Goal: Task Accomplishment & Management: Manage account settings

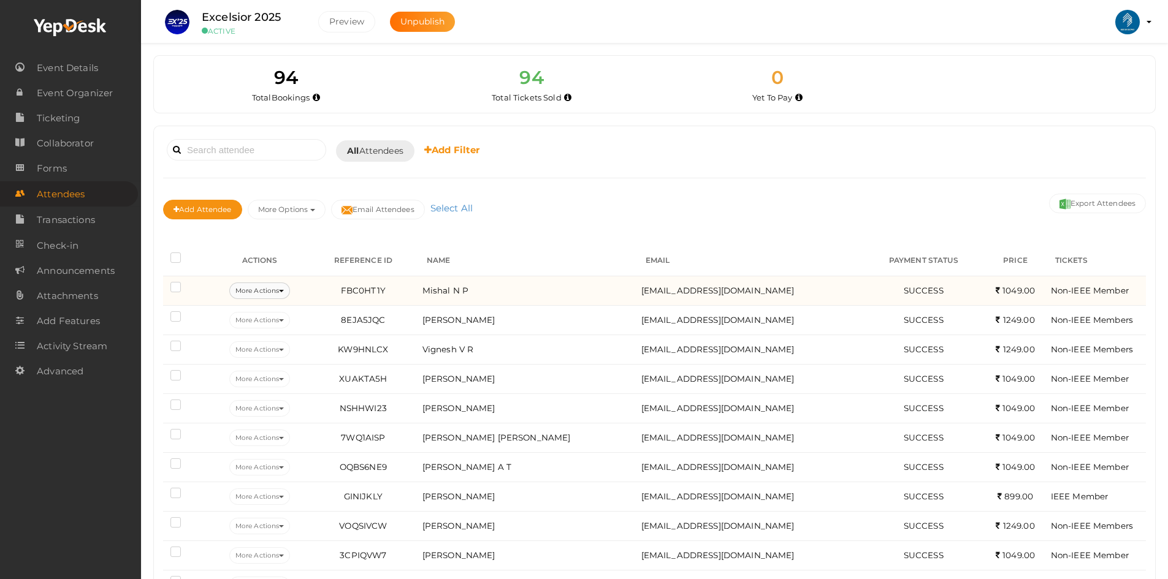
click at [257, 290] on button "More Actions" at bounding box center [259, 291] width 61 height 17
click at [259, 321] on link "Edit Attendee" at bounding box center [280, 320] width 128 height 28
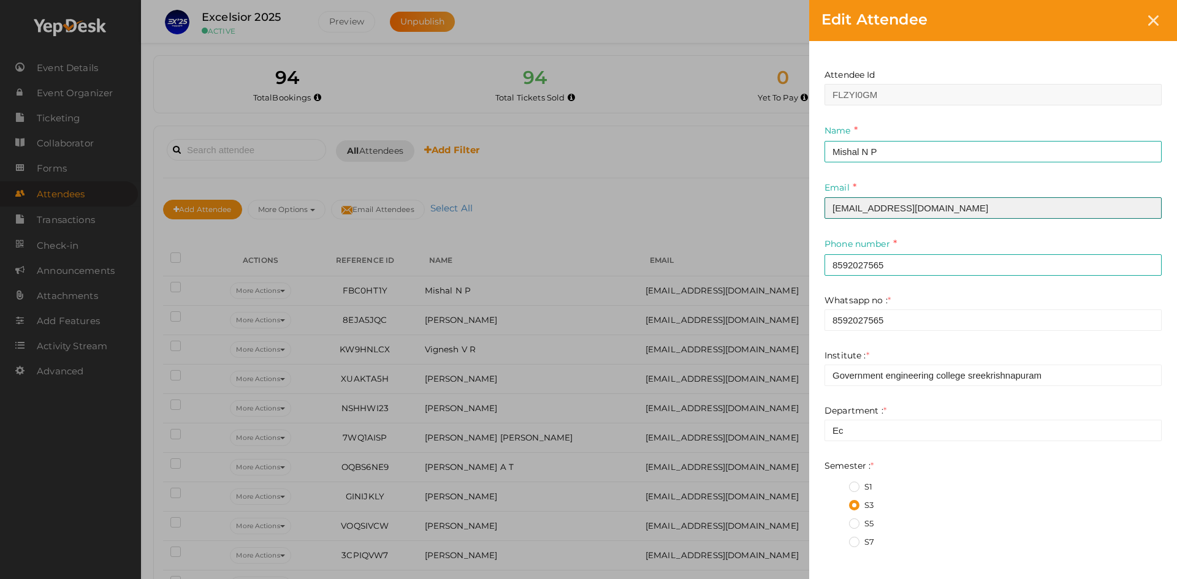
click at [860, 205] on input "[EMAIL_ADDRESS][DOMAIN_NAME]" at bounding box center [993, 207] width 337 height 21
click at [862, 205] on input "[EMAIL_ADDRESS][DOMAIN_NAME]" at bounding box center [993, 207] width 337 height 21
click at [903, 203] on input "[EMAIL_ADDRESS][DOMAIN_NAME]" at bounding box center [993, 207] width 337 height 21
click at [904, 203] on input "[EMAIL_ADDRESS][DOMAIN_NAME]" at bounding box center [993, 207] width 337 height 21
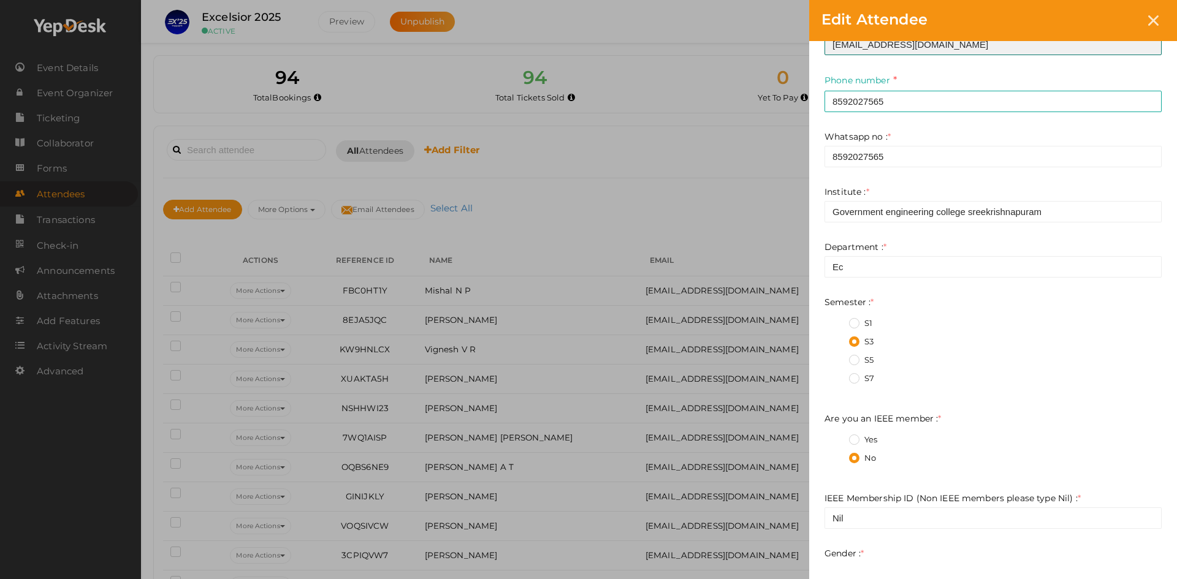
scroll to position [490, 0]
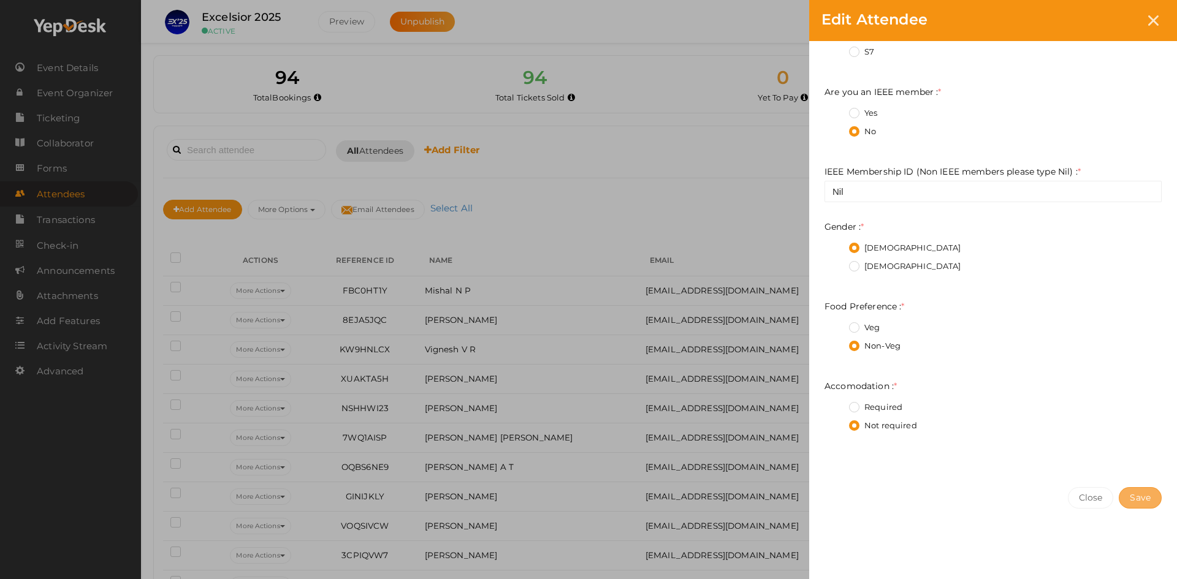
type input "[EMAIL_ADDRESS][DOMAIN_NAME]"
click at [1129, 500] on button "Save" at bounding box center [1140, 497] width 43 height 21
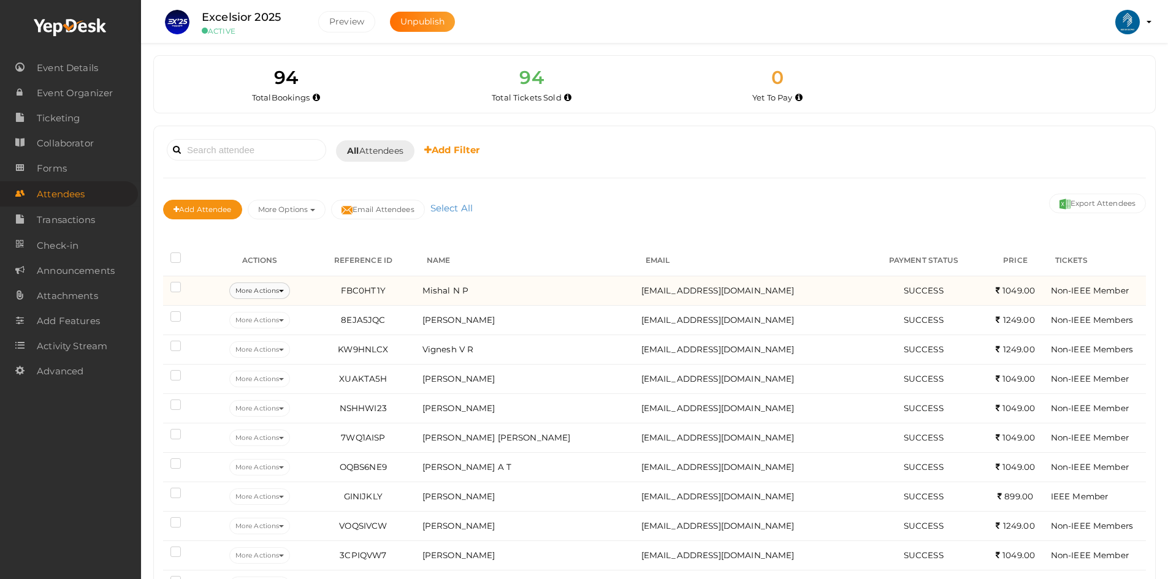
click at [261, 287] on button "More Actions" at bounding box center [259, 291] width 61 height 17
click at [275, 346] on link "Resend Confirmation" at bounding box center [280, 348] width 128 height 28
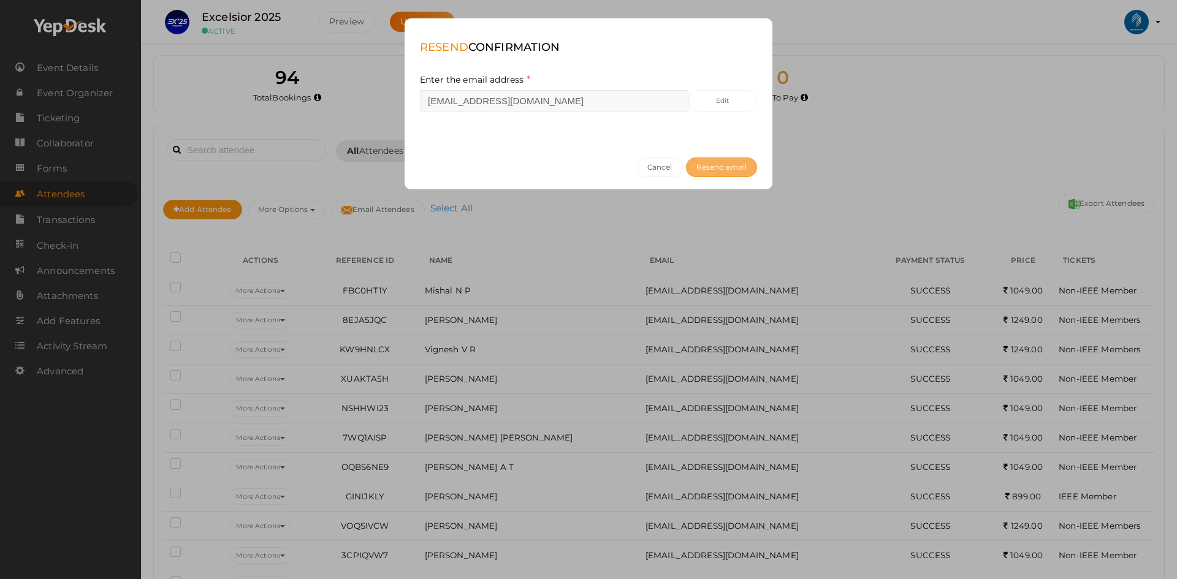
click at [735, 163] on span "Resend email" at bounding box center [722, 166] width 50 height 9
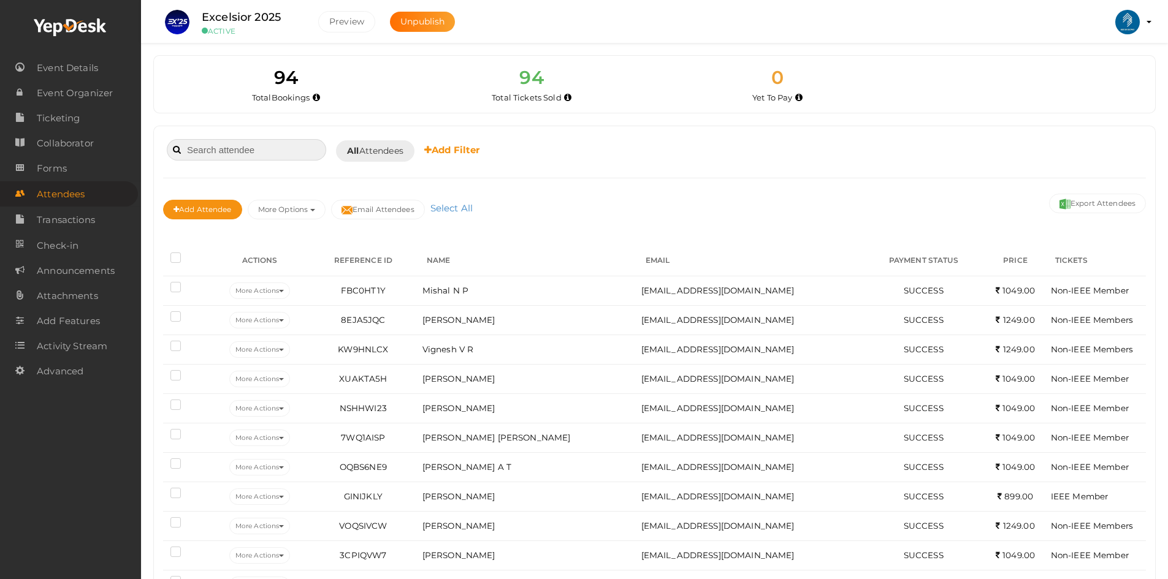
click at [214, 158] on input at bounding box center [246, 149] width 159 height 21
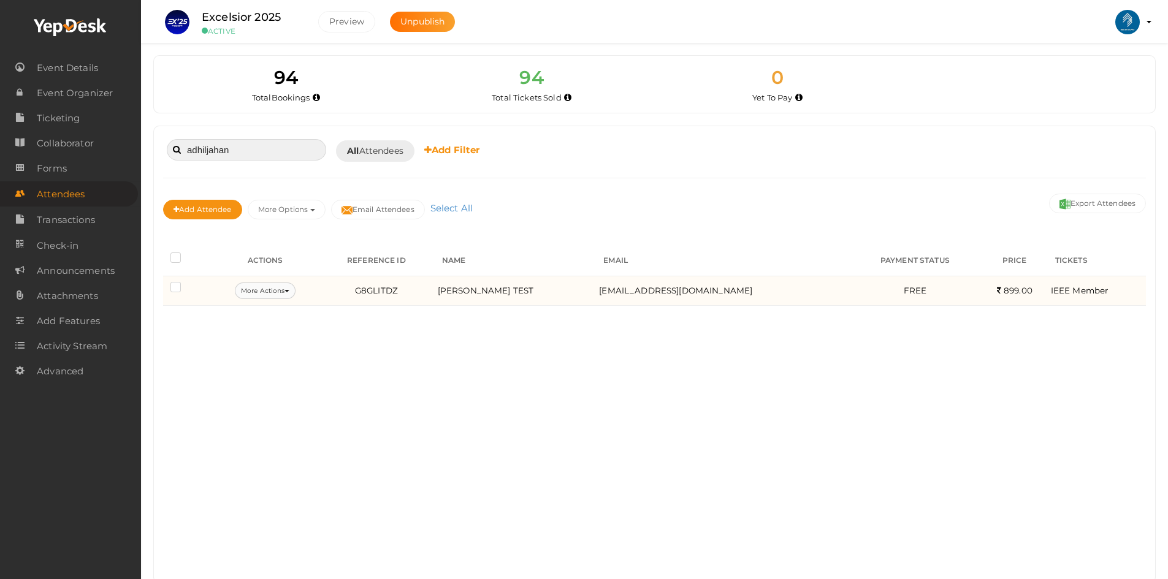
type input "adhiljahan"
click at [292, 289] on button "More Actions" at bounding box center [265, 291] width 61 height 17
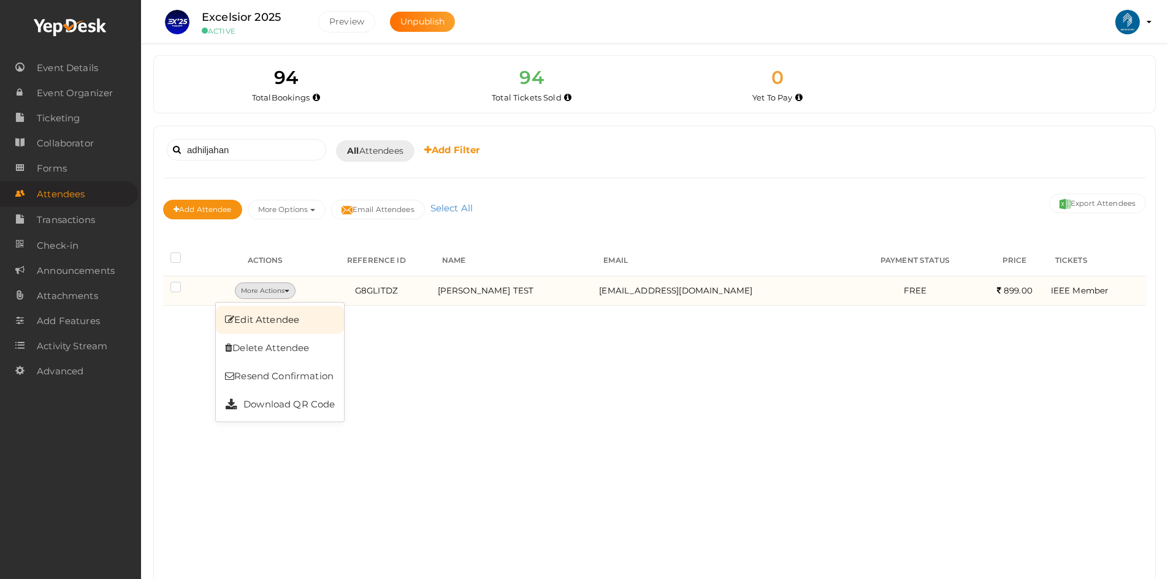
click at [275, 317] on link "Edit Attendee" at bounding box center [280, 320] width 128 height 28
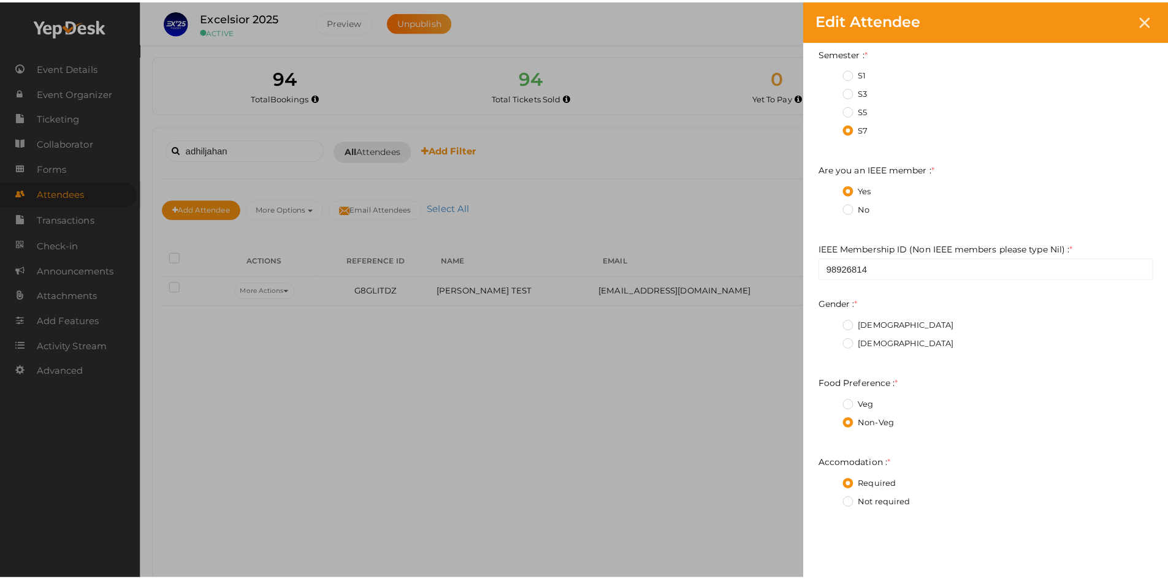
scroll to position [498, 0]
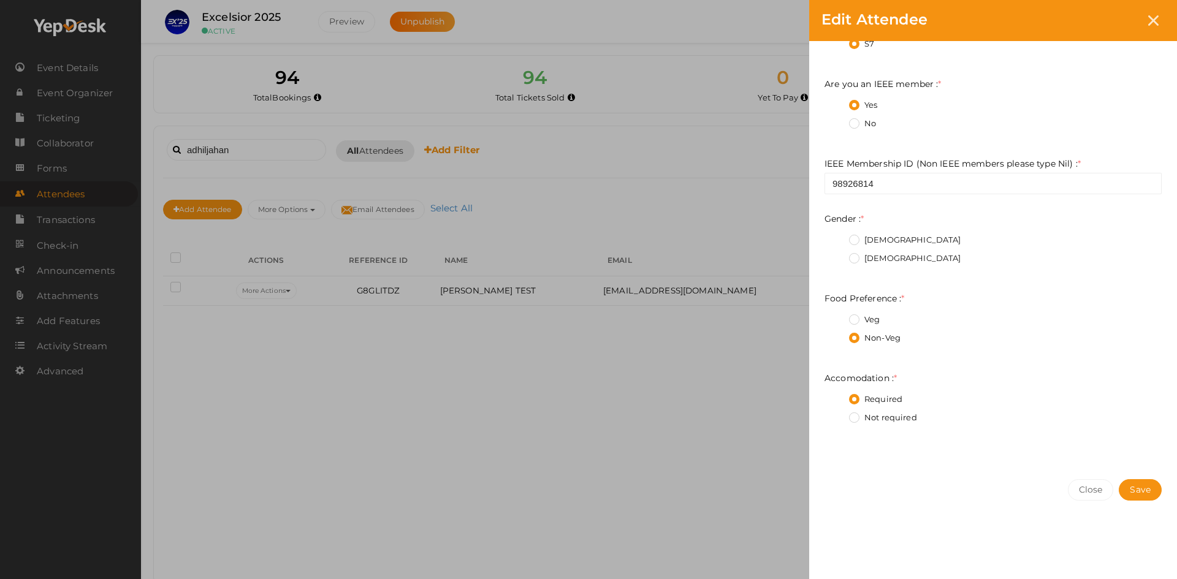
click at [624, 422] on div "Edit Attendee Attendee Id HDEVKPBK Name [PERSON_NAME] TEST This field is Requir…" at bounding box center [588, 289] width 1177 height 579
click at [1148, 12] on div at bounding box center [1153, 20] width 23 height 23
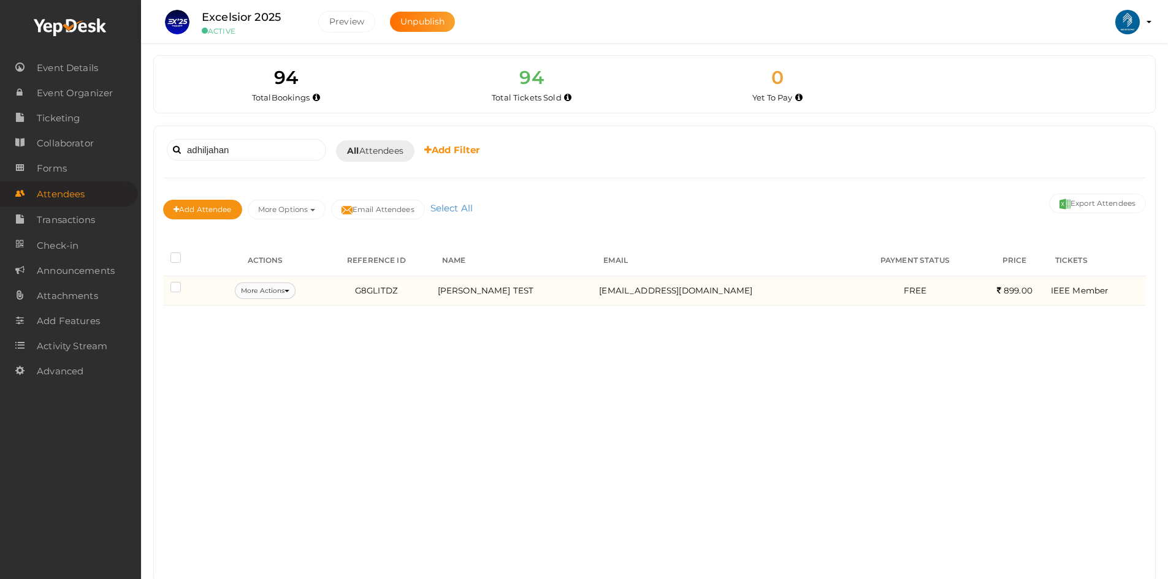
click at [275, 294] on button "More Actions" at bounding box center [265, 291] width 61 height 17
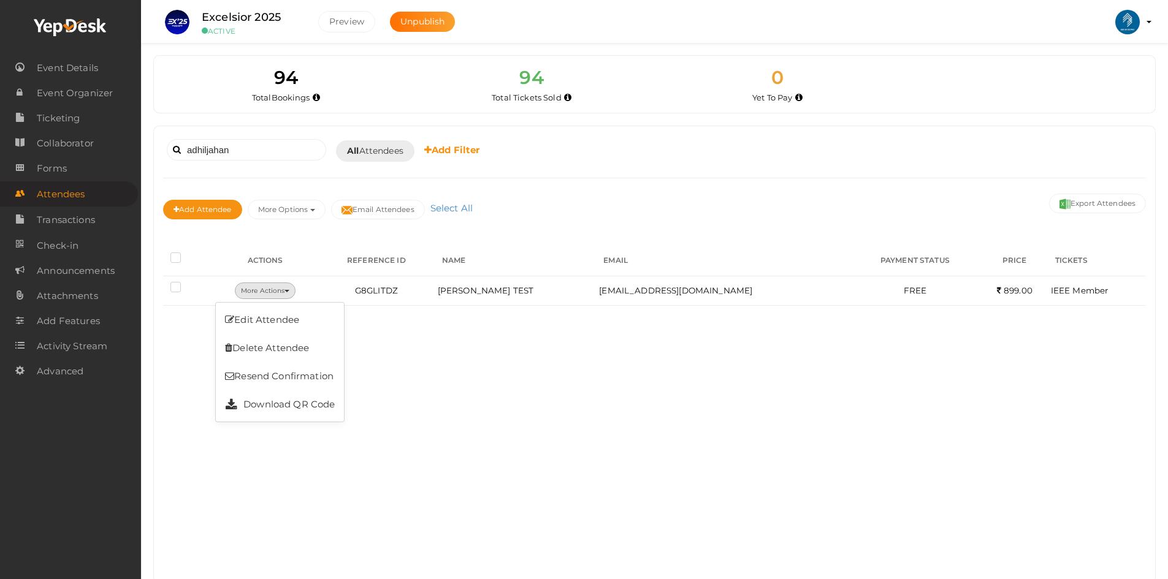
click at [547, 421] on div "adhiljahan Booked for [DATE] [DATE] [DATE] This Week Custom Date All Attendees …" at bounding box center [654, 354] width 1001 height 457
